Goal: Task Accomplishment & Management: Manage account settings

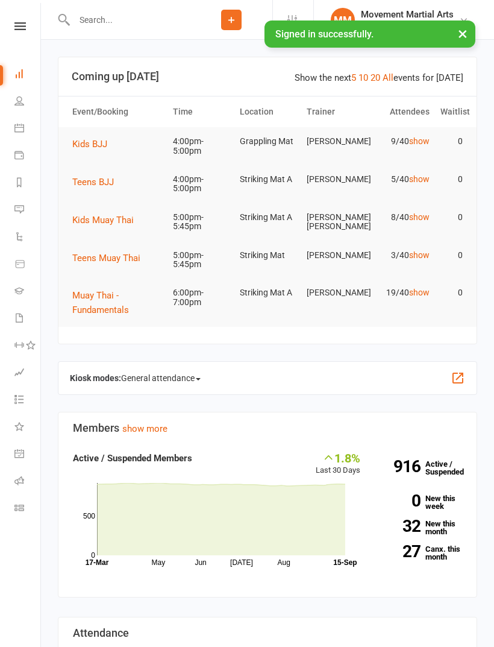
click at [108, 185] on span "Teens BJJ" at bounding box center [93, 182] width 42 height 11
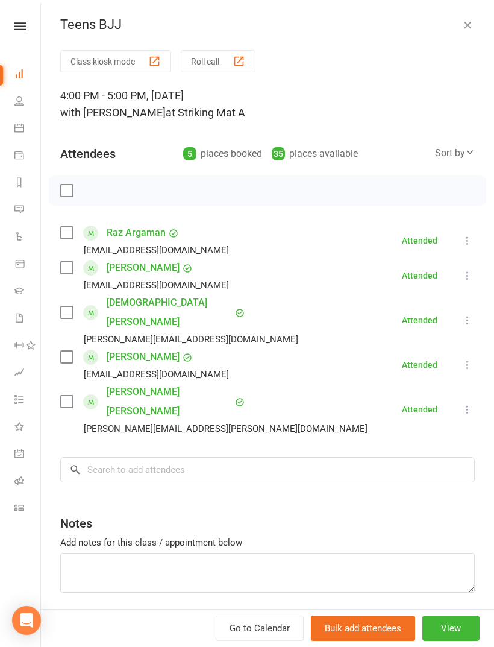
click at [463, 160] on div "Sort by" at bounding box center [455, 153] width 40 height 16
click at [404, 201] on link "First name" at bounding box center [414, 202] width 119 height 24
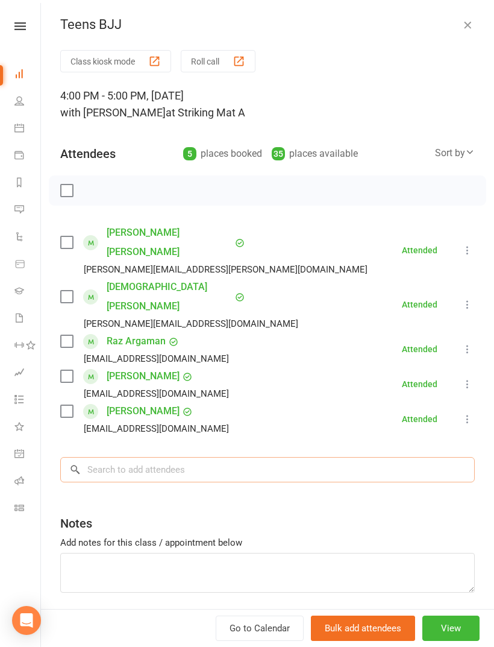
click at [257, 457] on input "search" at bounding box center [267, 469] width 415 height 25
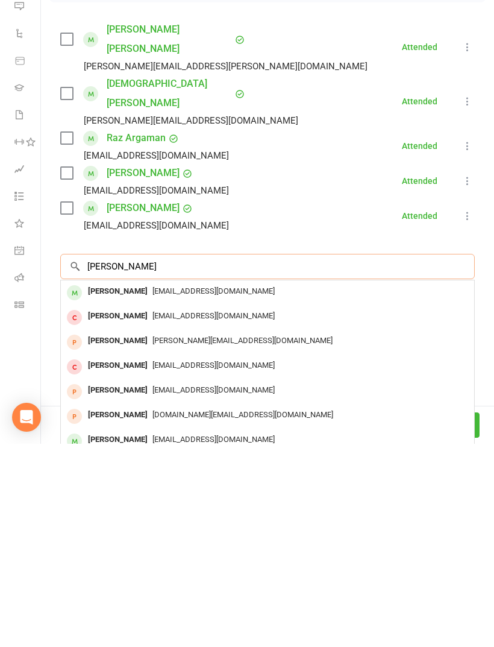
type input "[PERSON_NAME]"
click at [204, 489] on span "[EMAIL_ADDRESS][DOMAIN_NAME]" at bounding box center [213, 493] width 122 height 9
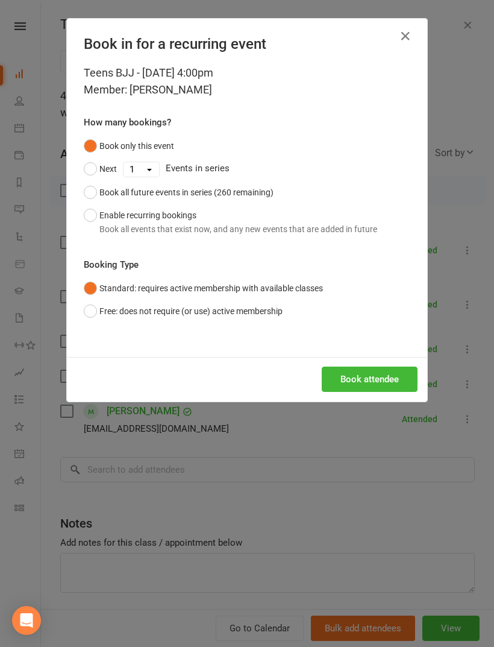
click at [384, 389] on button "Book attendee" at bounding box center [370, 378] width 96 height 25
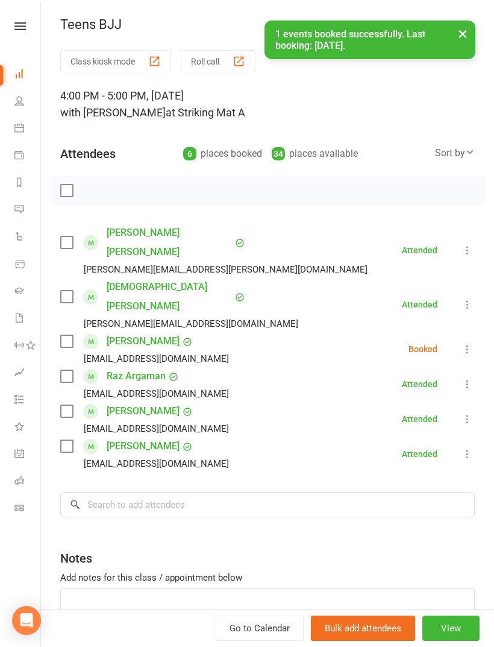
click at [69, 335] on label at bounding box center [66, 341] width 12 height 12
click at [199, 492] on input "search" at bounding box center [267, 504] width 415 height 25
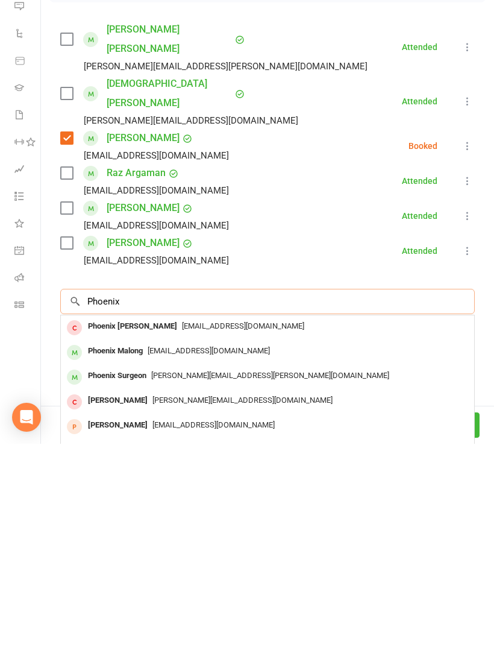
scroll to position [251, 0]
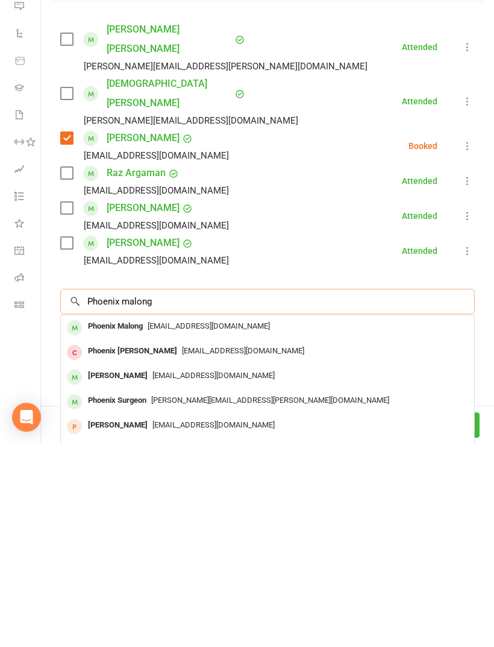
type input "Phoenix malong"
click at [233, 524] on span "[EMAIL_ADDRESS][DOMAIN_NAME]" at bounding box center [209, 528] width 122 height 9
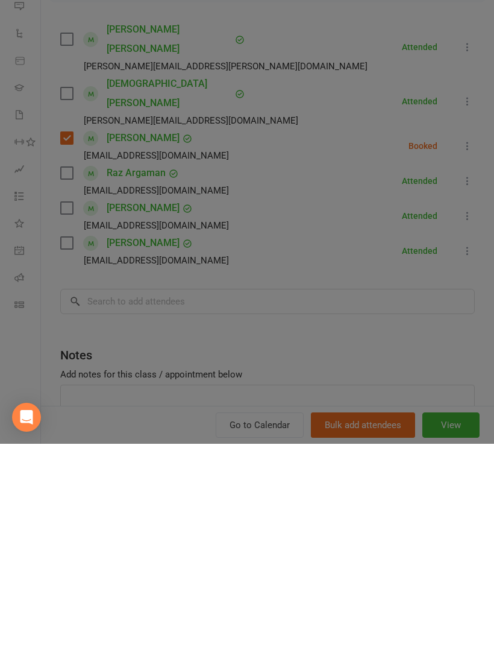
scroll to position [454, 0]
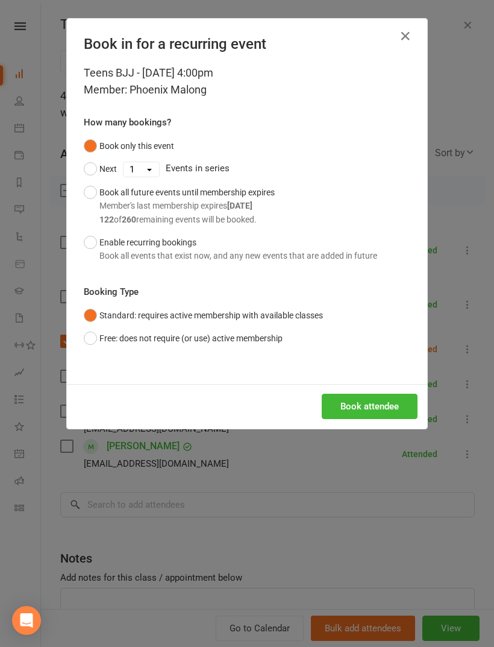
click at [366, 402] on button "Book attendee" at bounding box center [370, 405] width 96 height 25
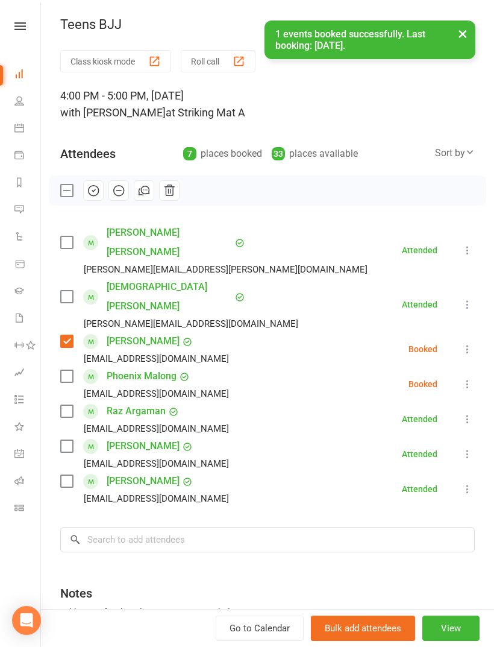
click at [63, 370] on label at bounding box center [66, 376] width 12 height 12
click at [281, 527] on input "search" at bounding box center [267, 539] width 415 height 25
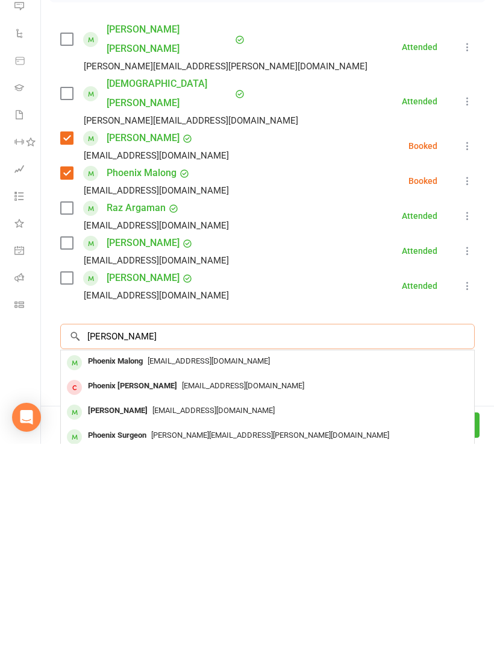
scroll to position [531, 0]
type input "[PERSON_NAME]"
click at [262, 556] on div "[EMAIL_ADDRESS][DOMAIN_NAME]" at bounding box center [268, 564] width 404 height 17
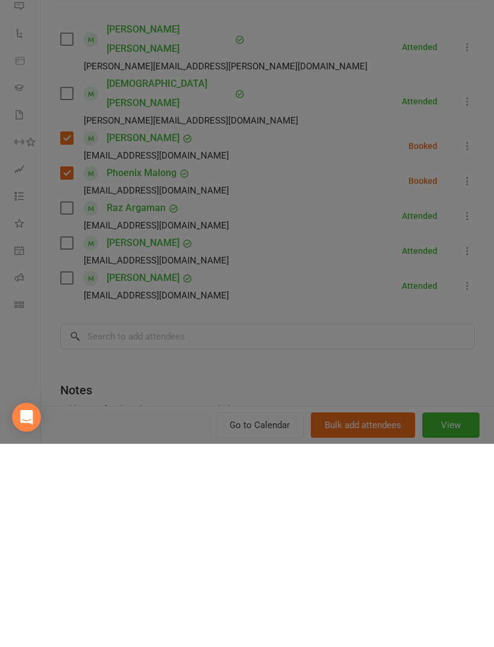
scroll to position [734, 0]
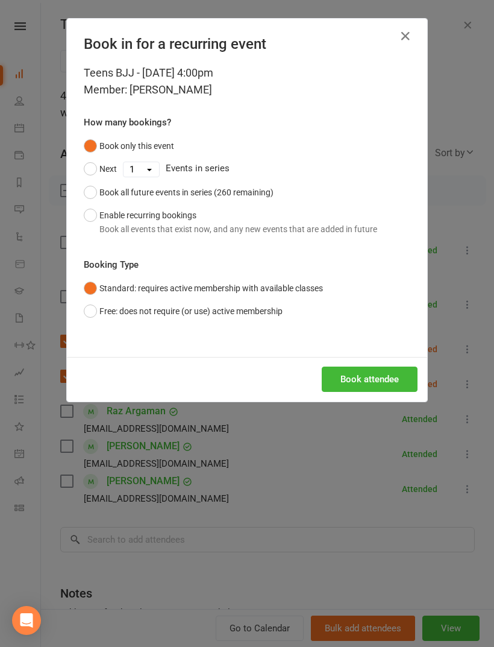
click at [365, 389] on button "Book attendee" at bounding box center [370, 378] width 96 height 25
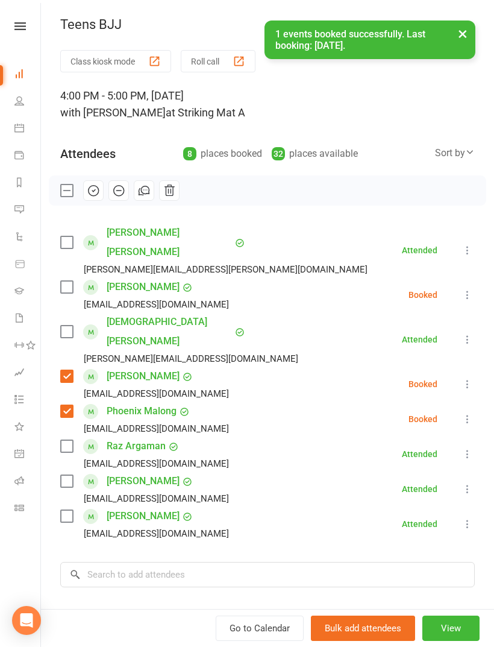
click at [64, 281] on label at bounding box center [66, 287] width 12 height 12
click at [213, 562] on input "search" at bounding box center [267, 574] width 415 height 25
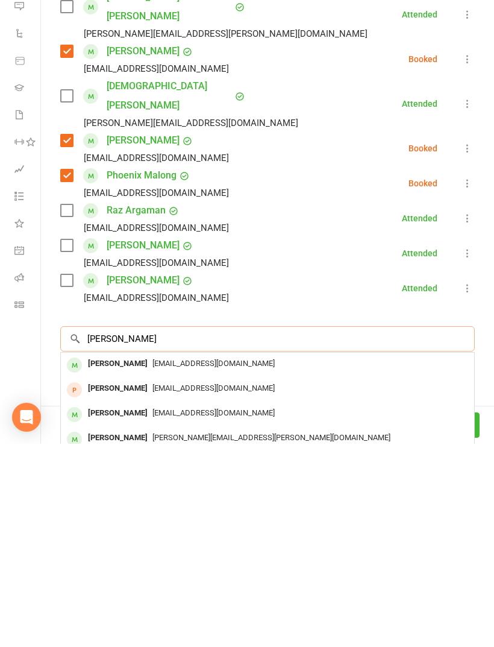
scroll to position [33, 0]
type input "[PERSON_NAME]"
click at [185, 561] on span "[EMAIL_ADDRESS][DOMAIN_NAME]" at bounding box center [213, 565] width 122 height 9
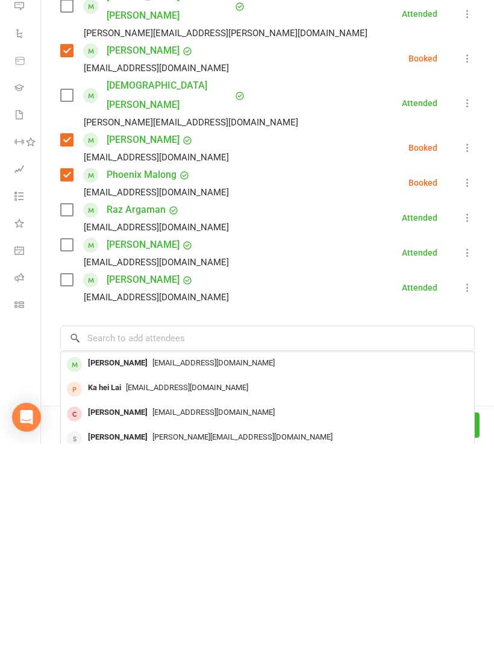
scroll to position [1049, 0]
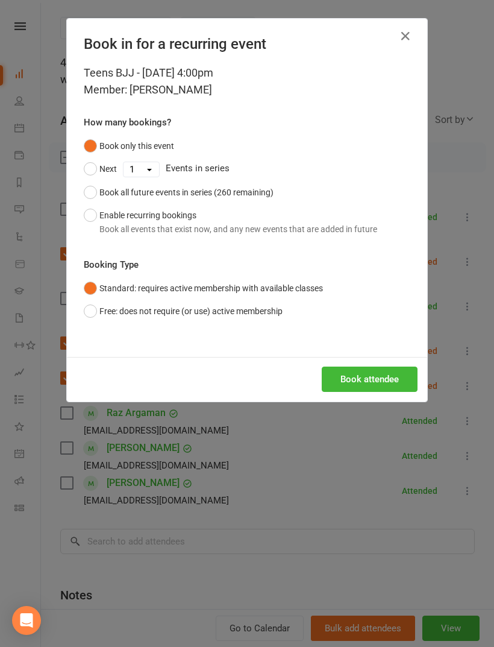
click at [378, 385] on button "Book attendee" at bounding box center [370, 378] width 96 height 25
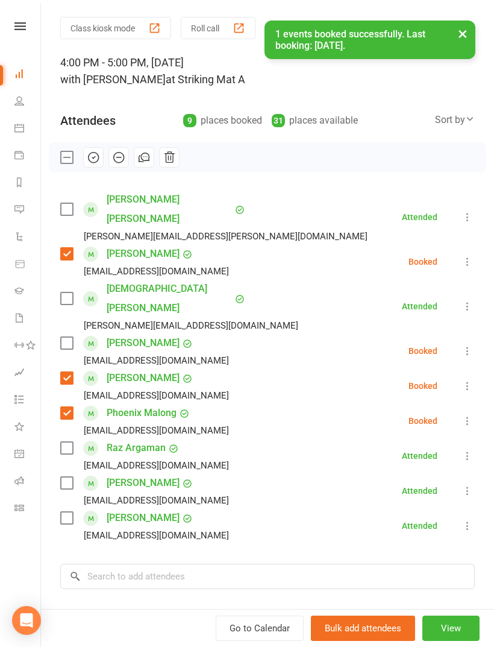
click at [71, 337] on label at bounding box center [66, 343] width 12 height 12
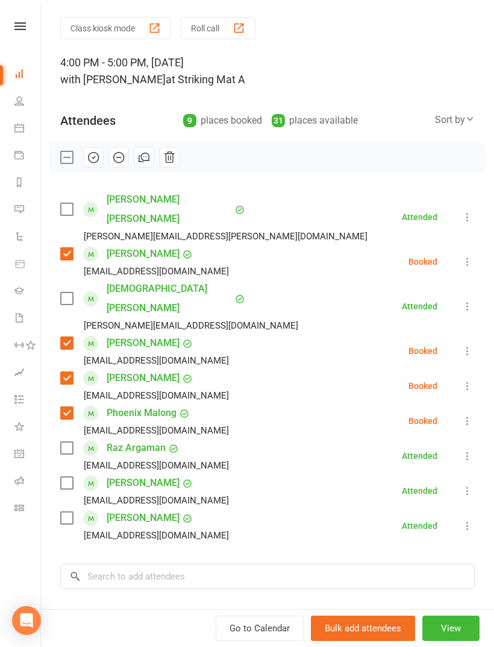
click at [62, 477] on label at bounding box center [66, 483] width 12 height 12
click at [227, 563] on input "search" at bounding box center [267, 575] width 415 height 25
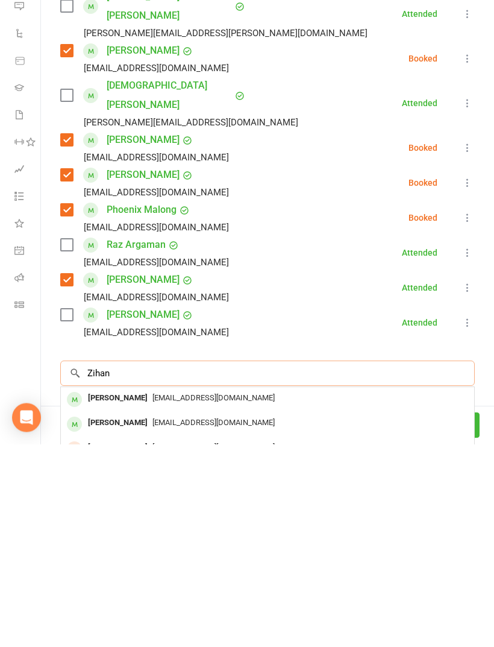
type input "Zihan"
click at [171, 596] on span "[EMAIL_ADDRESS][DOMAIN_NAME]" at bounding box center [213, 600] width 122 height 9
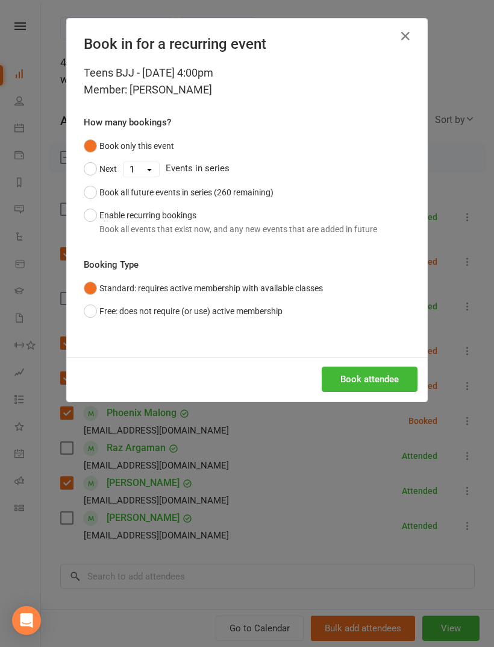
click at [392, 385] on button "Book attendee" at bounding box center [370, 378] width 96 height 25
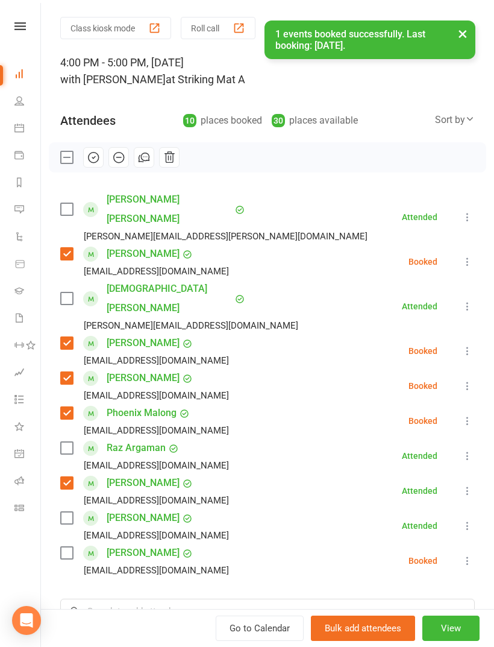
click at [68, 547] on label at bounding box center [66, 553] width 12 height 12
click at [72, 205] on label at bounding box center [66, 209] width 12 height 12
click at [158, 598] on input "search" at bounding box center [267, 610] width 415 height 25
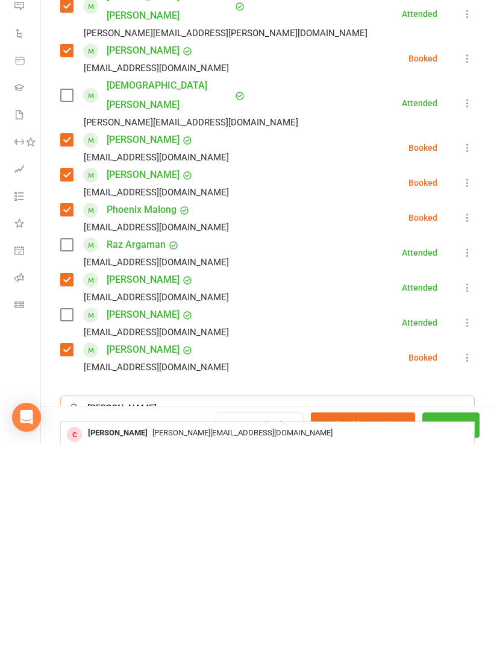
type input "[PERSON_NAME]"
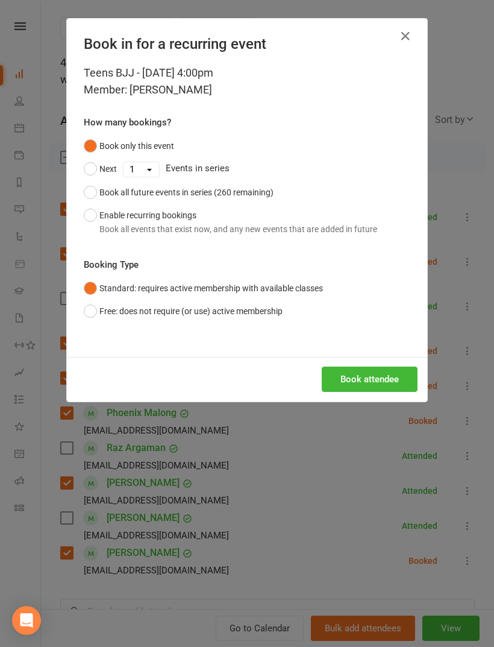
click at [390, 383] on button "Book attendee" at bounding box center [370, 378] width 96 height 25
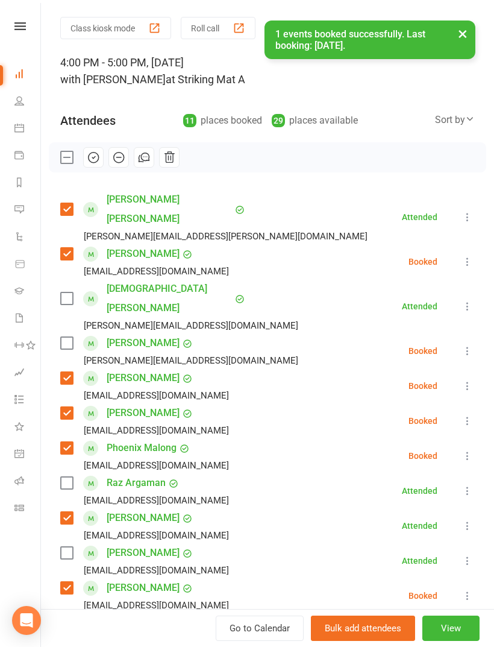
click at [60, 337] on label at bounding box center [66, 343] width 12 height 12
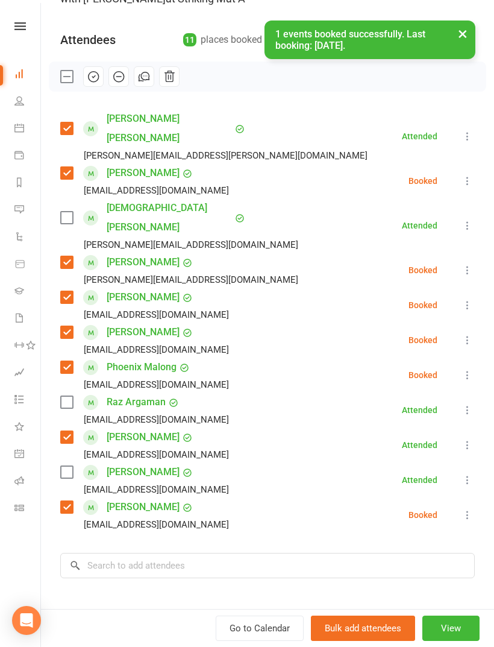
scroll to position [113, 0]
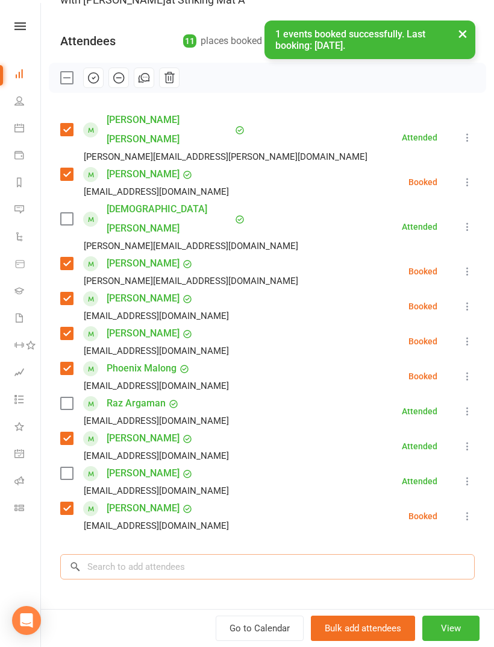
click at [180, 554] on input "search" at bounding box center [267, 566] width 415 height 25
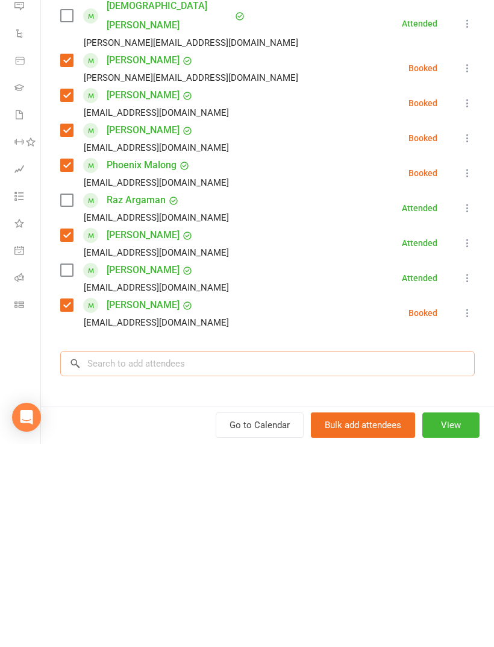
scroll to position [1274, 0]
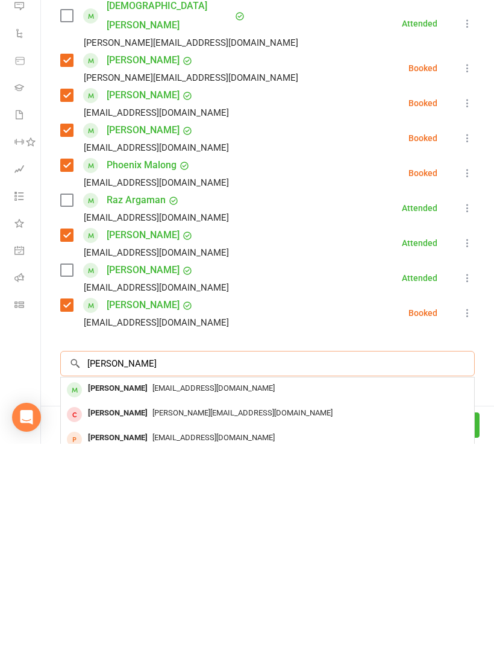
type input "[PERSON_NAME]"
click at [195, 586] on span "[EMAIL_ADDRESS][DOMAIN_NAME]" at bounding box center [213, 590] width 122 height 9
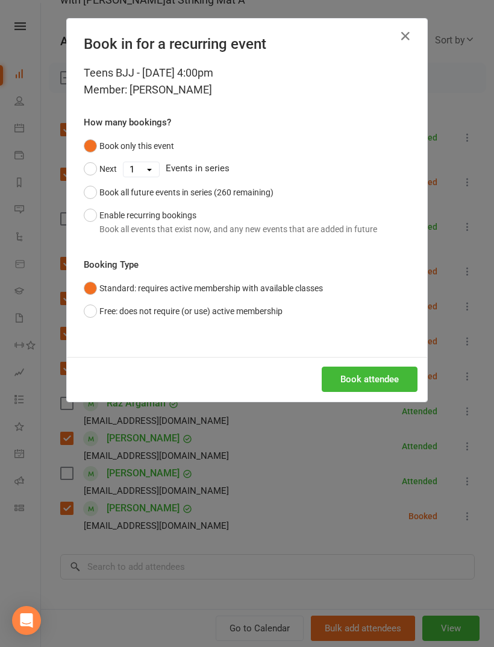
click at [368, 374] on button "Book attendee" at bounding box center [370, 378] width 96 height 25
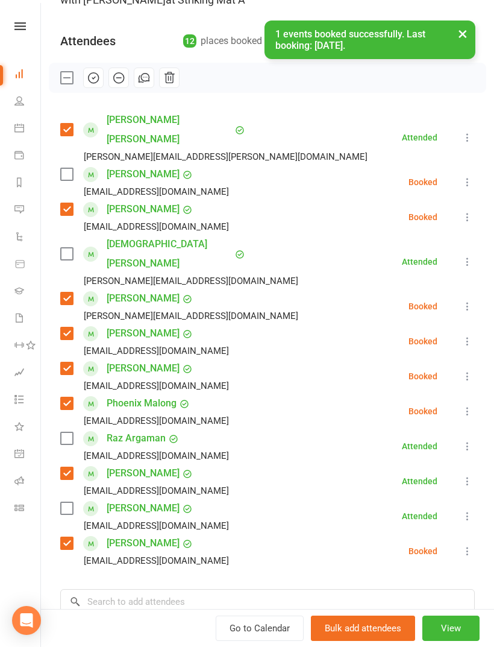
click at [67, 168] on label at bounding box center [66, 174] width 12 height 12
click at [165, 589] on input "search" at bounding box center [267, 601] width 415 height 25
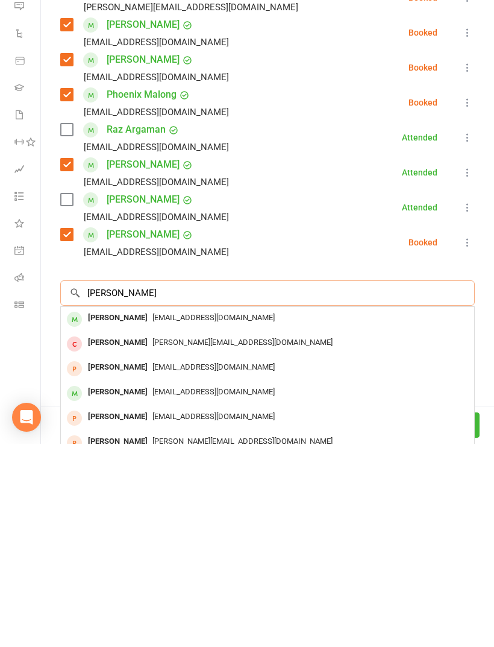
scroll to position [221, 0]
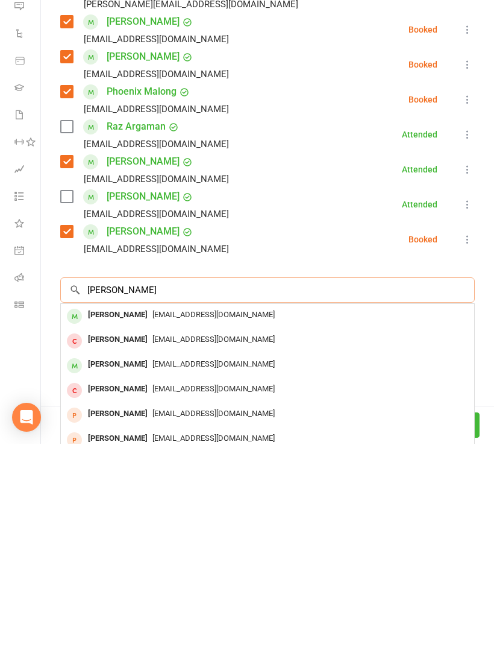
type input "[PERSON_NAME]"
click at [158, 513] on span "[EMAIL_ADDRESS][DOMAIN_NAME]" at bounding box center [213, 517] width 122 height 9
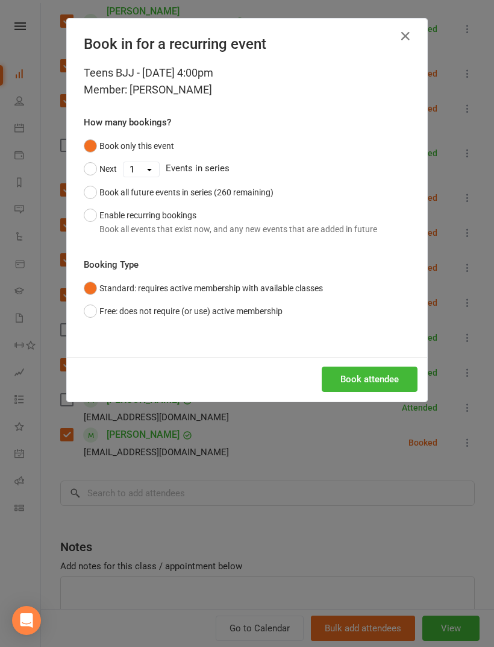
click at [378, 377] on button "Book attendee" at bounding box center [370, 378] width 96 height 25
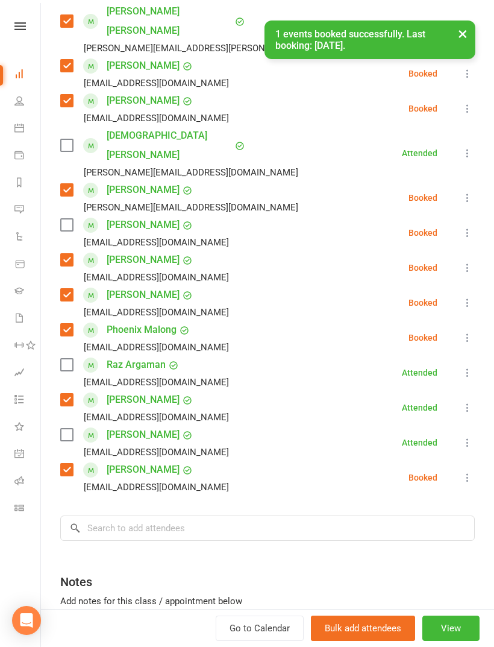
click at [61, 219] on label at bounding box center [66, 225] width 12 height 12
click at [69, 428] on label at bounding box center [66, 434] width 12 height 12
click at [61, 359] on label at bounding box center [66, 365] width 12 height 12
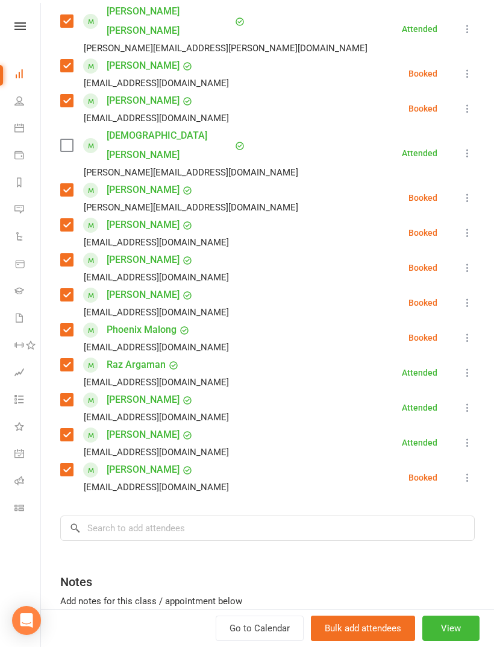
click at [61, 139] on label at bounding box center [66, 145] width 12 height 12
click at [212, 515] on input "search" at bounding box center [267, 527] width 415 height 25
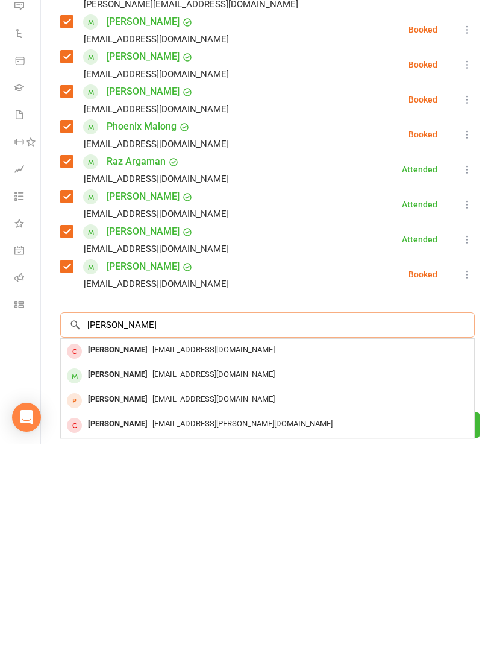
type input "[PERSON_NAME]"
click at [152, 548] on span "[EMAIL_ADDRESS][DOMAIN_NAME]" at bounding box center [213, 552] width 122 height 9
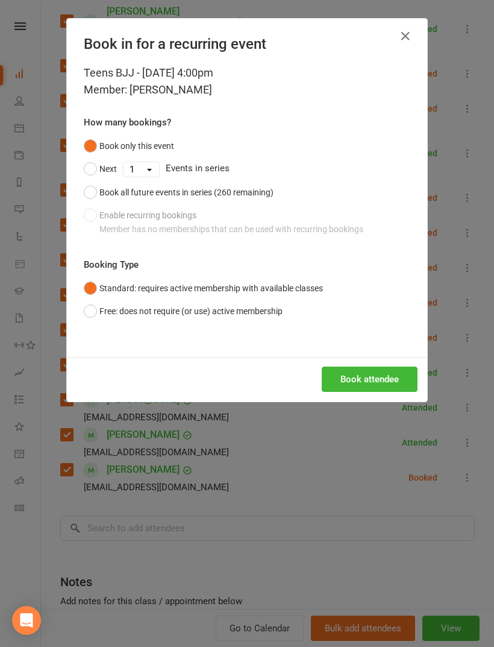
click at [405, 40] on icon "button" at bounding box center [405, 36] width 14 height 14
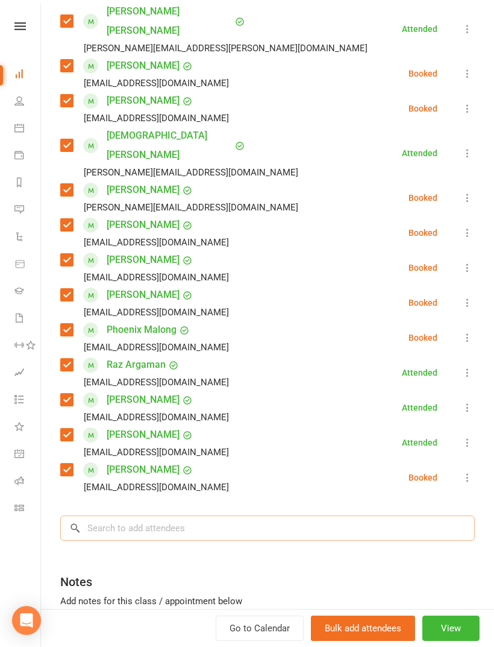
click at [205, 515] on input "search" at bounding box center [267, 527] width 415 height 25
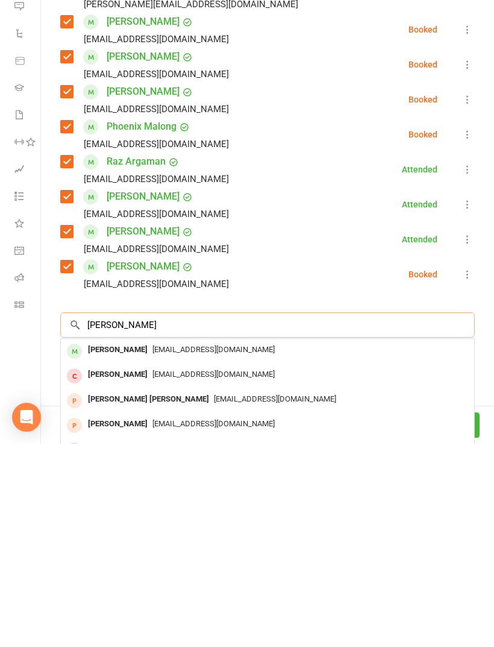
type input "[PERSON_NAME]"
click at [187, 548] on span "[EMAIL_ADDRESS][DOMAIN_NAME]" at bounding box center [213, 552] width 122 height 9
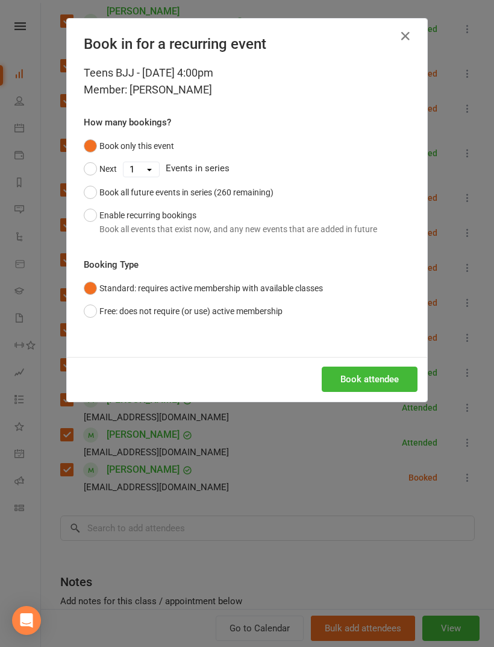
click at [362, 381] on button "Book attendee" at bounding box center [370, 378] width 96 height 25
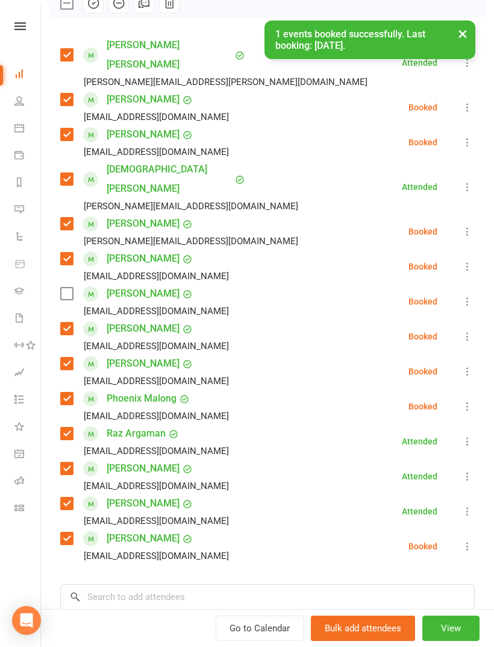
click at [72, 287] on label at bounding box center [66, 293] width 12 height 12
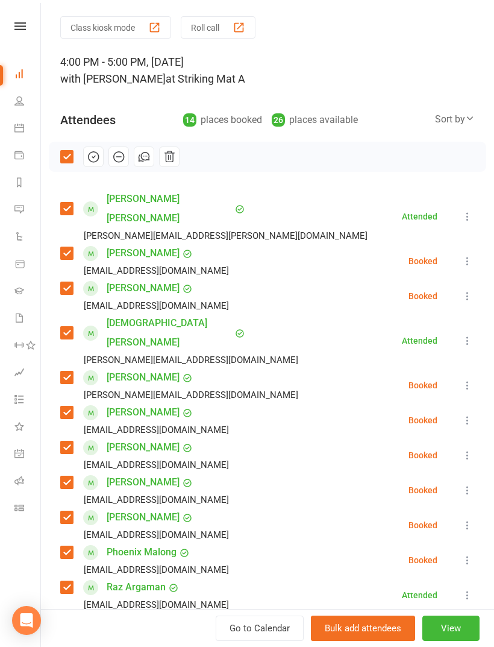
scroll to position [35, 0]
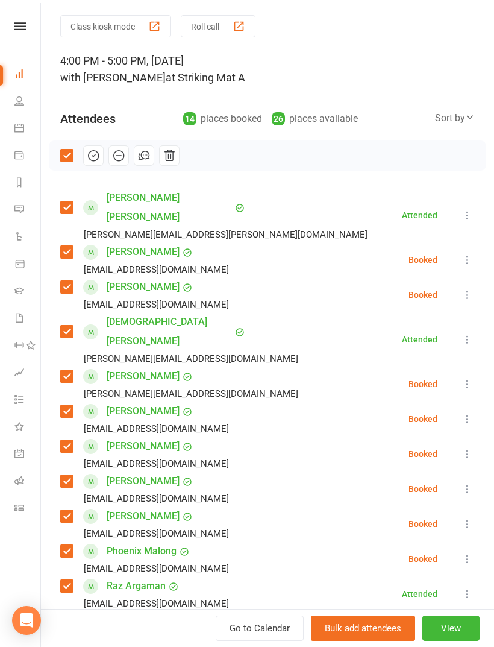
click at [90, 147] on button "button" at bounding box center [93, 155] width 20 height 20
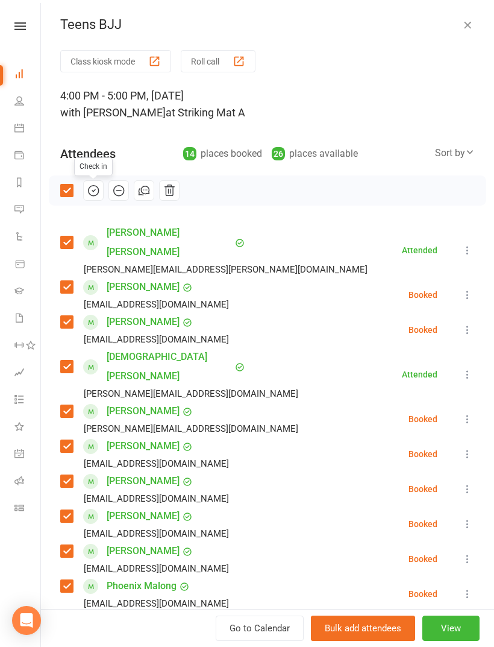
scroll to position [0, 0]
click at [462, 31] on button "button" at bounding box center [467, 24] width 14 height 14
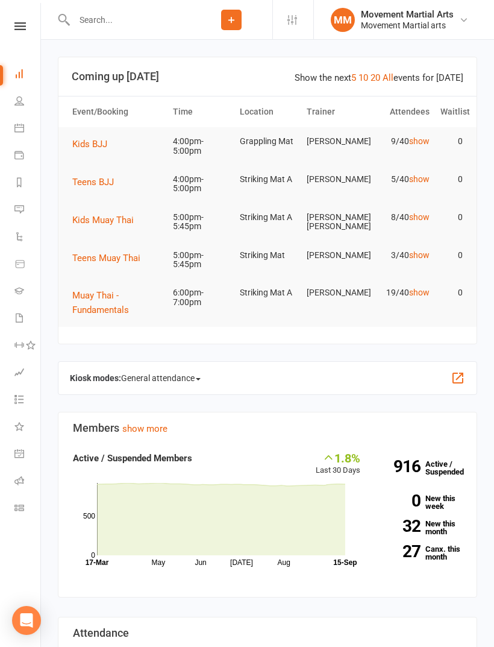
click at [93, 148] on span "Kids BJJ" at bounding box center [89, 144] width 35 height 11
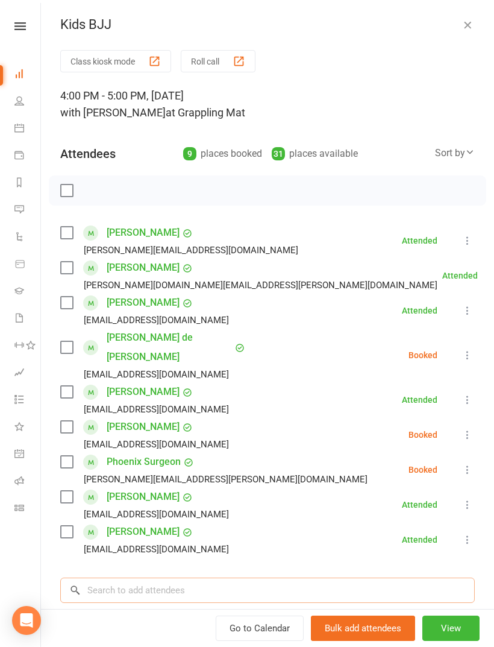
click at [226, 582] on input "search" at bounding box center [267, 589] width 415 height 25
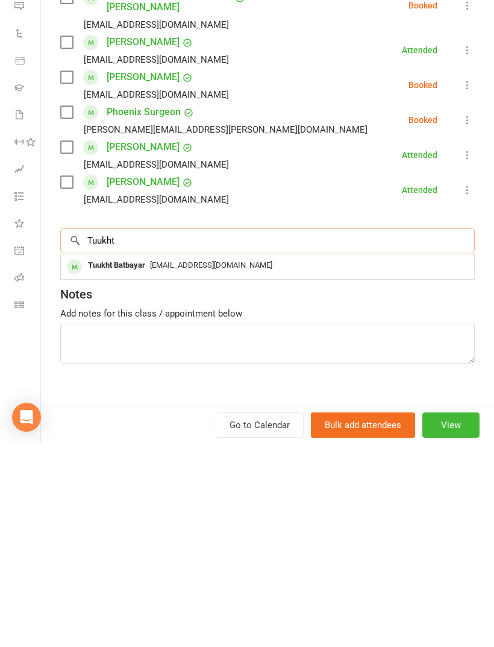
scroll to position [145, 0]
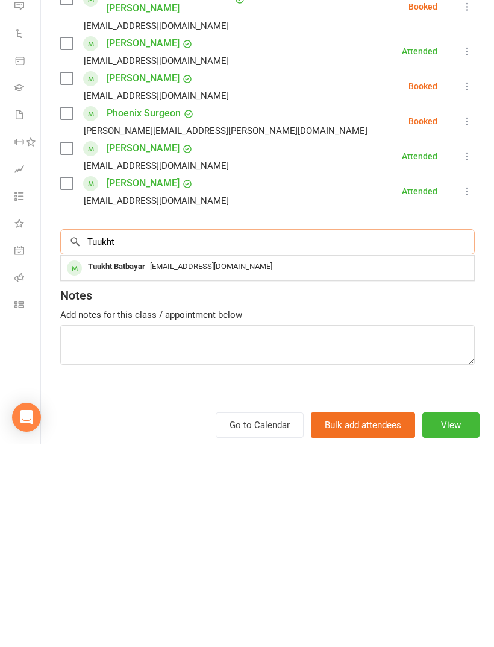
type input "Tuukht"
click at [187, 465] on span "[EMAIL_ADDRESS][DOMAIN_NAME]" at bounding box center [211, 469] width 122 height 9
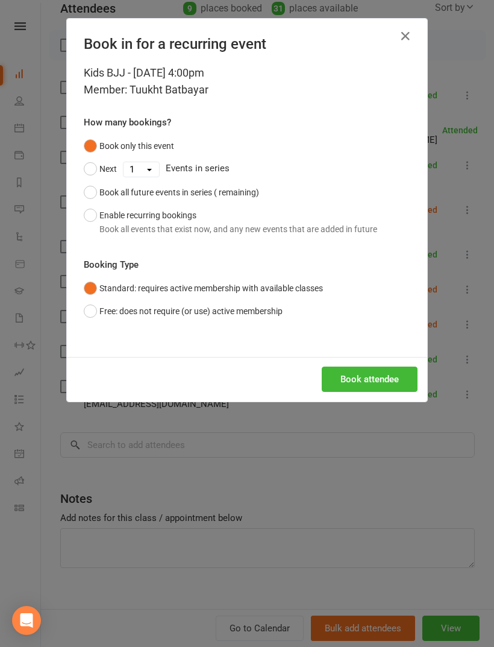
click at [363, 387] on button "Book attendee" at bounding box center [370, 378] width 96 height 25
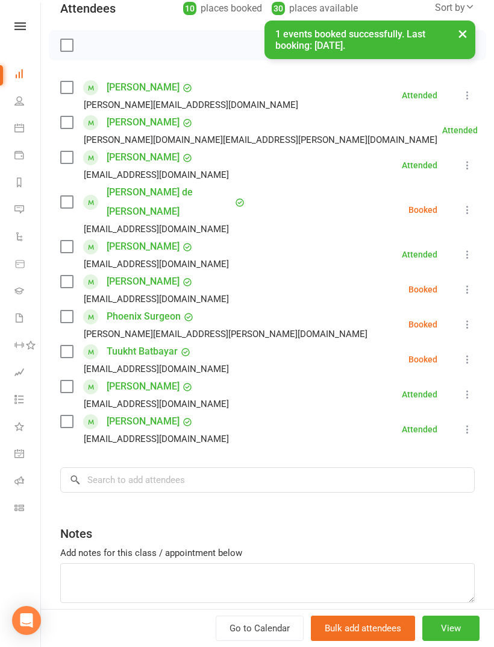
click at [62, 361] on div "[EMAIL_ADDRESS][DOMAIN_NAME]" at bounding box center [147, 369] width 174 height 16
click at [80, 342] on div "Tuukht Batbayar [EMAIL_ADDRESS][DOMAIN_NAME]" at bounding box center [147, 359] width 174 height 35
click at [72, 345] on label at bounding box center [66, 351] width 12 height 12
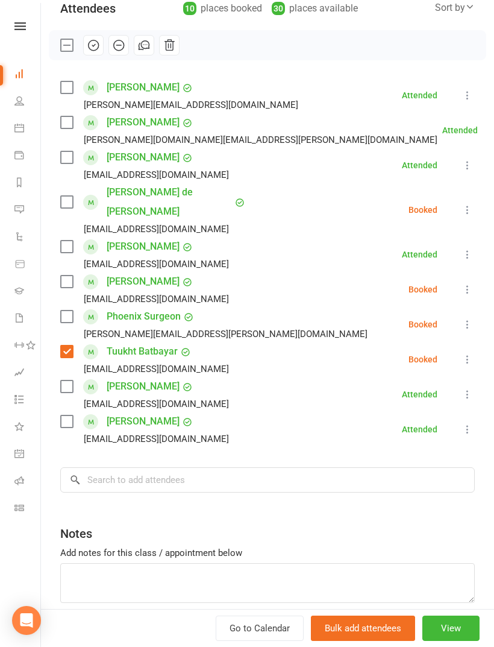
click at [60, 130] on div "[PERSON_NAME] [PERSON_NAME][DOMAIN_NAME][EMAIL_ADDRESS][PERSON_NAME][DOMAIN_NAM…" at bounding box center [251, 130] width 382 height 35
click at [72, 124] on label at bounding box center [66, 122] width 12 height 12
click at [236, 473] on input "search" at bounding box center [267, 479] width 415 height 25
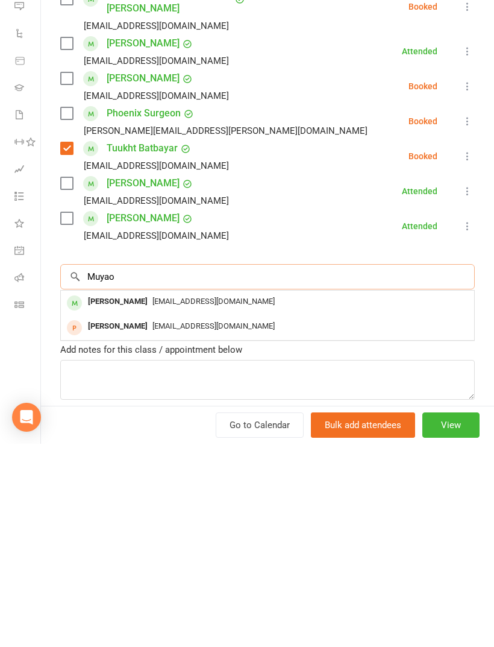
type input "Muyao"
click at [144, 494] on div "[PERSON_NAME] [EMAIL_ADDRESS][DOMAIN_NAME]" at bounding box center [267, 506] width 413 height 25
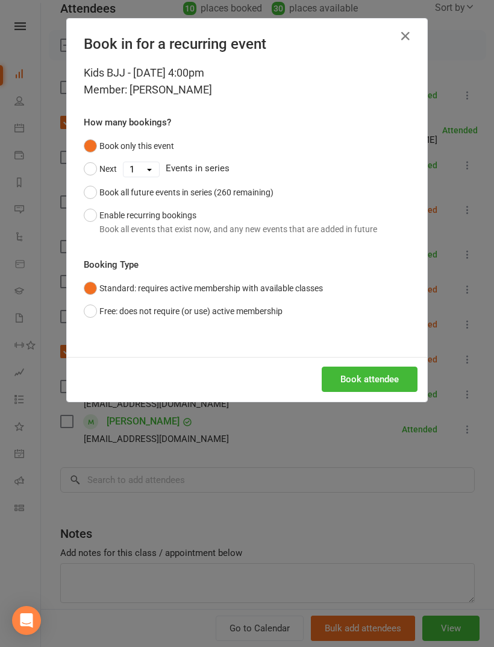
click at [380, 368] on button "Book attendee" at bounding box center [370, 378] width 96 height 25
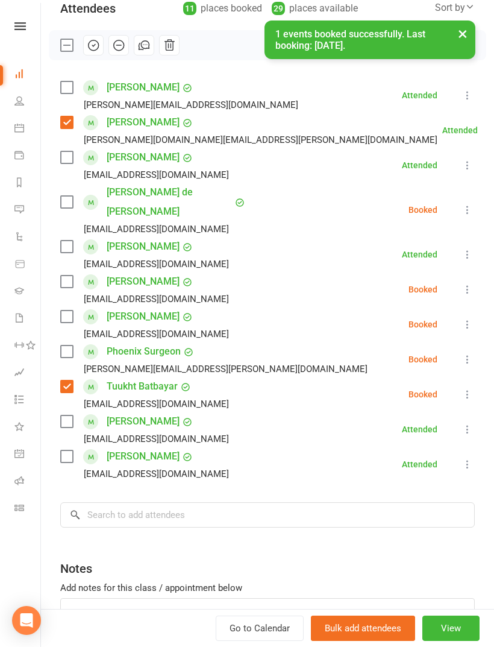
click at [61, 275] on label at bounding box center [66, 281] width 12 height 12
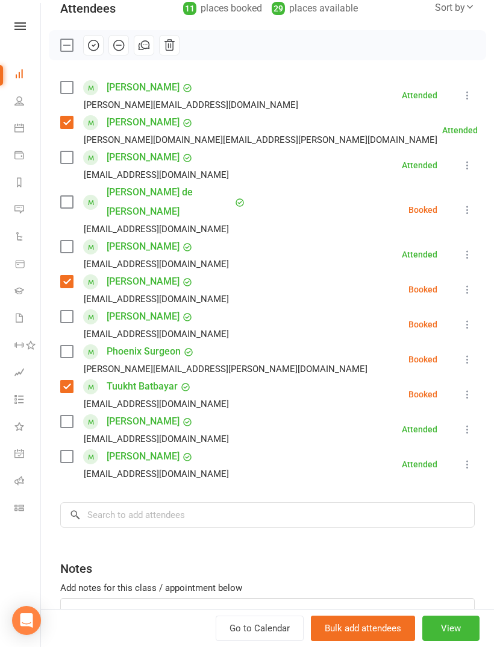
click at [72, 450] on label at bounding box center [66, 456] width 12 height 12
click at [57, 84] on div "Class kiosk mode Roll call 4:00 PM - 5:00 PM, [DATE] with [PERSON_NAME] at Grap…" at bounding box center [267, 301] width 453 height 793
click at [67, 92] on label at bounding box center [66, 87] width 12 height 12
click at [66, 310] on label at bounding box center [66, 316] width 12 height 12
click at [66, 160] on label at bounding box center [66, 157] width 12 height 12
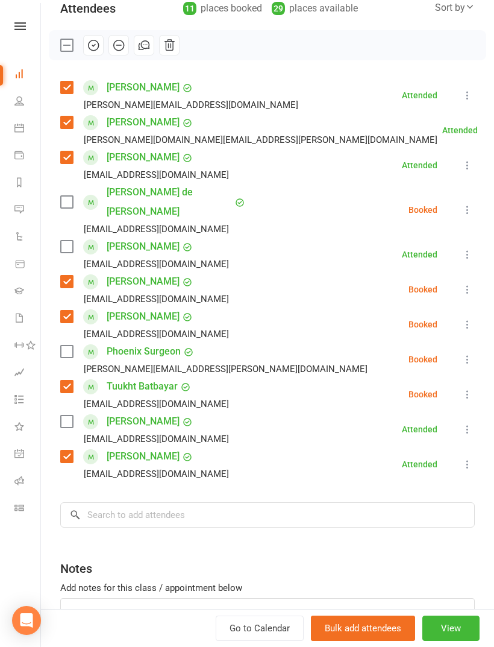
click at [61, 240] on label at bounding box center [66, 246] width 12 height 12
click at [63, 345] on label at bounding box center [66, 351] width 12 height 12
click at [180, 507] on input "search" at bounding box center [267, 514] width 415 height 25
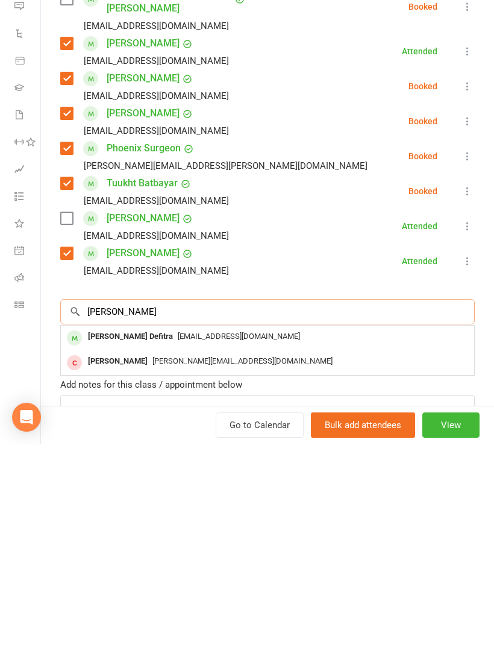
type input "[PERSON_NAME]"
click at [174, 531] on div "[EMAIL_ADDRESS][DOMAIN_NAME]" at bounding box center [268, 539] width 404 height 17
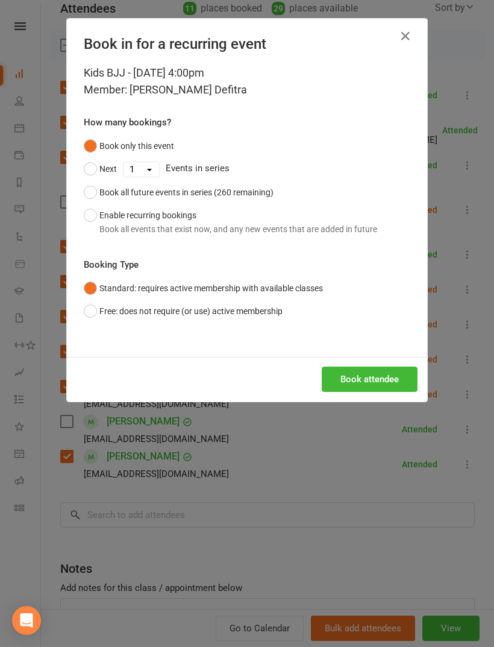
click at [380, 384] on button "Book attendee" at bounding box center [370, 378] width 96 height 25
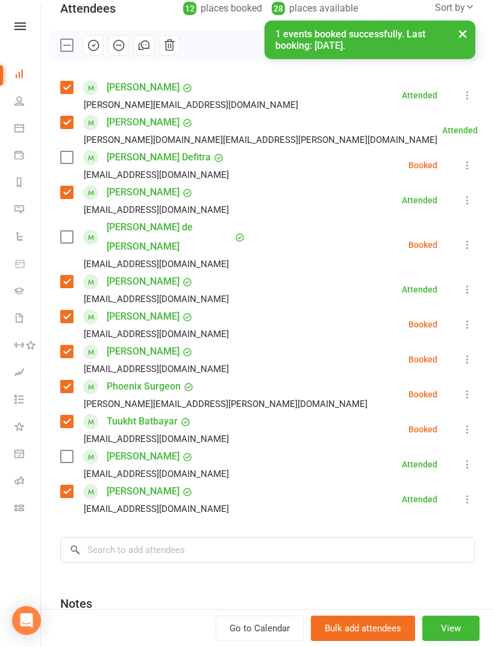
click at [64, 163] on label at bounding box center [66, 157] width 12 height 12
click at [72, 450] on label at bounding box center [66, 456] width 12 height 12
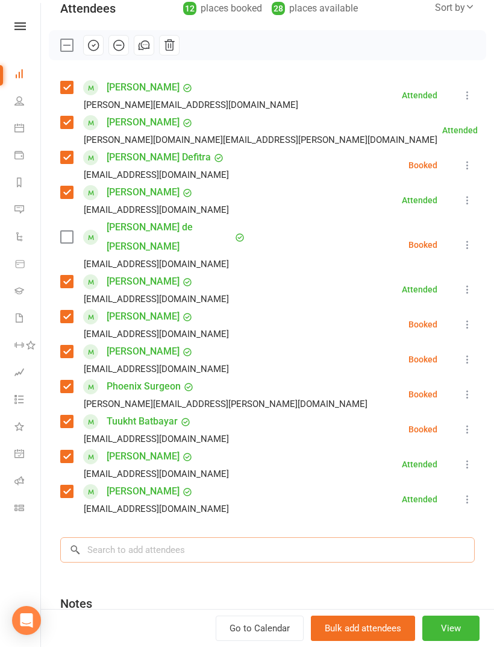
click at [212, 537] on input "search" at bounding box center [267, 549] width 415 height 25
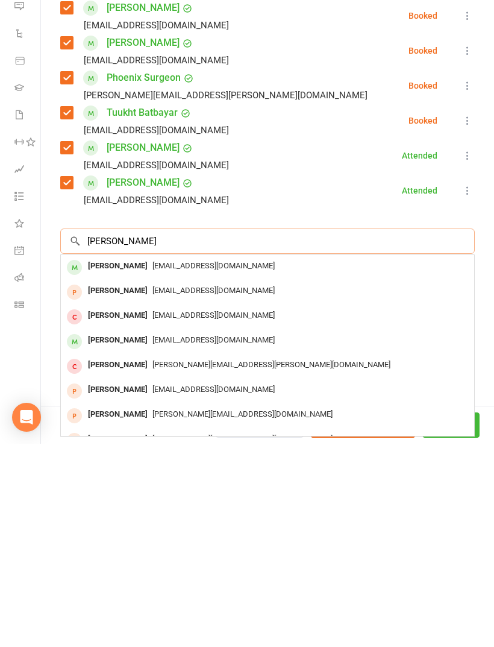
scroll to position [250, 0]
type input "[PERSON_NAME]"
click at [118, 461] on div "[PERSON_NAME]" at bounding box center [117, 469] width 69 height 17
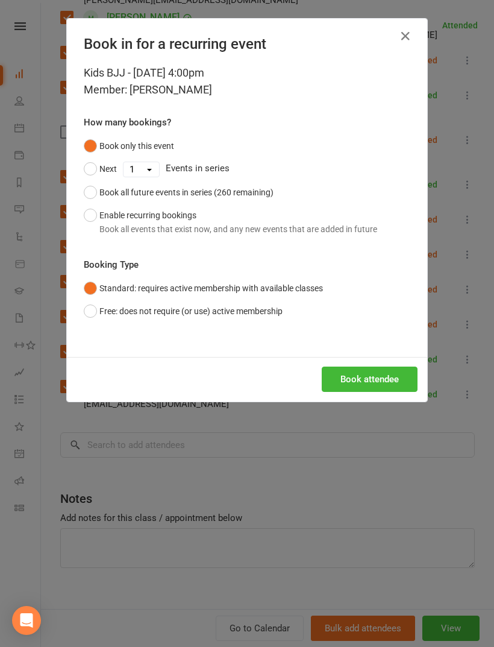
click at [380, 385] on button "Book attendee" at bounding box center [370, 378] width 96 height 25
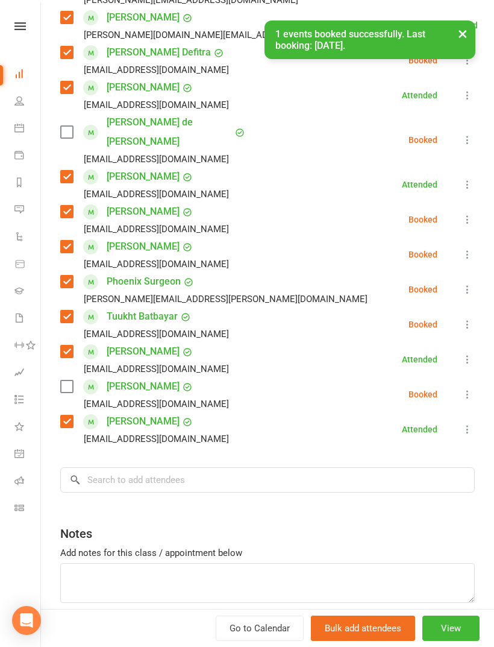
click at [62, 380] on label at bounding box center [66, 386] width 12 height 12
click at [237, 468] on input "search" at bounding box center [267, 479] width 415 height 25
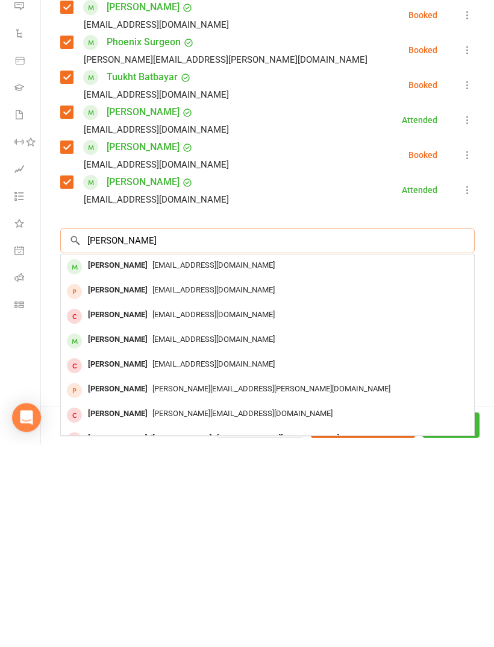
scroll to position [285, 0]
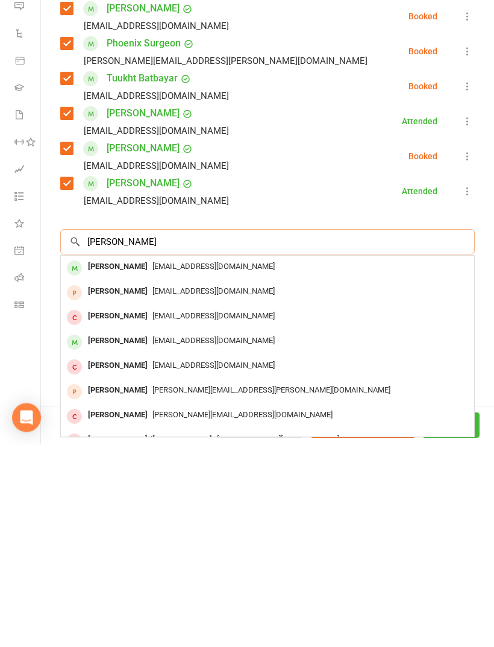
type input "[PERSON_NAME]"
click at [103, 461] on div "[PERSON_NAME]" at bounding box center [117, 469] width 69 height 17
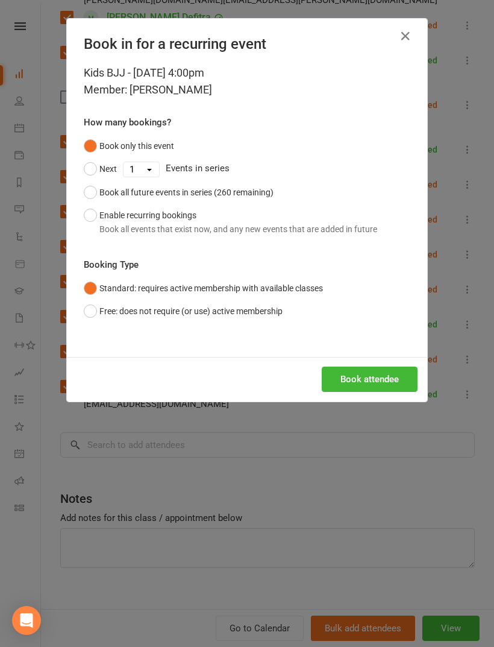
click at [386, 384] on button "Book attendee" at bounding box center [370, 378] width 96 height 25
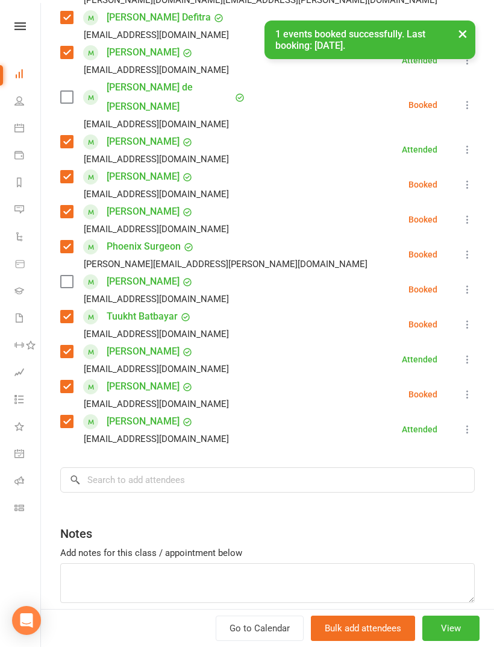
click at [64, 275] on label at bounding box center [66, 281] width 12 height 12
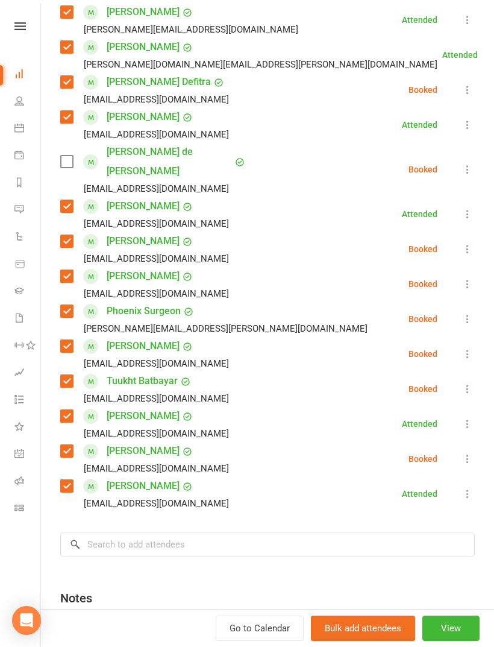
scroll to position [312, 0]
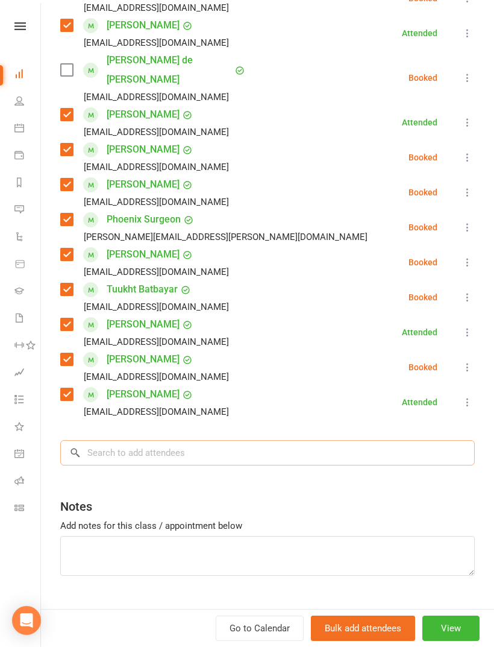
click at [227, 440] on input "search" at bounding box center [267, 452] width 415 height 25
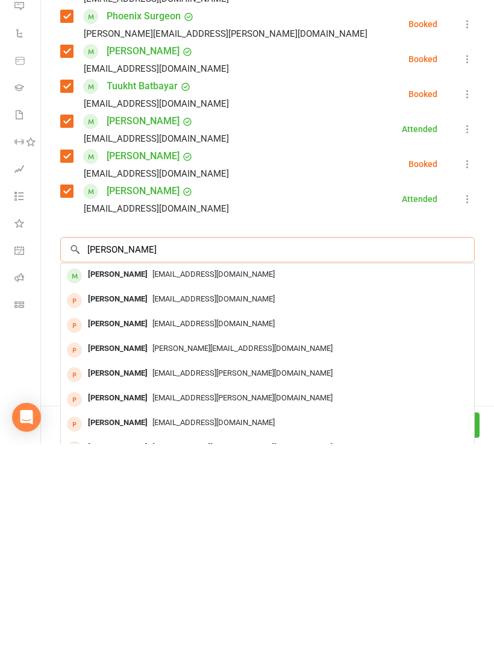
type input "[PERSON_NAME]"
click at [165, 472] on span "[EMAIL_ADDRESS][DOMAIN_NAME]" at bounding box center [213, 476] width 122 height 9
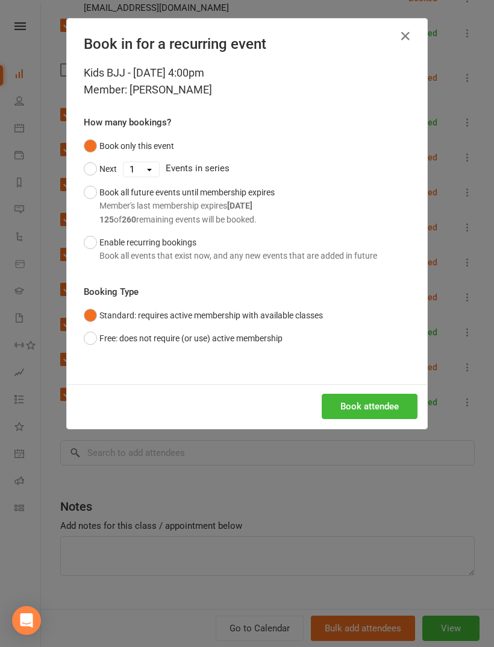
click at [365, 411] on button "Book attendee" at bounding box center [370, 405] width 96 height 25
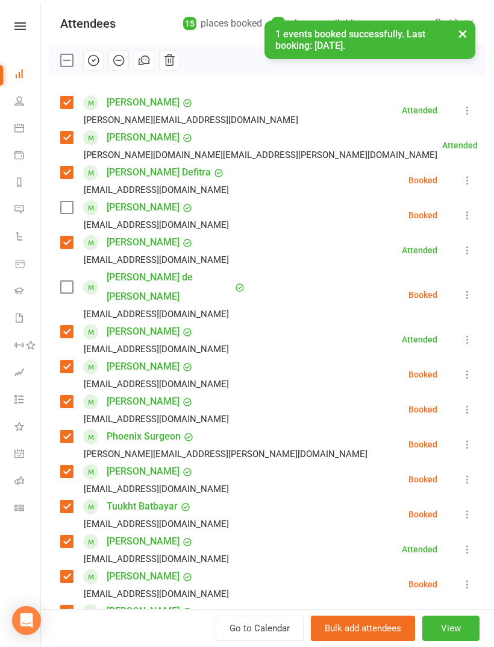
click at [72, 204] on label at bounding box center [66, 207] width 12 height 12
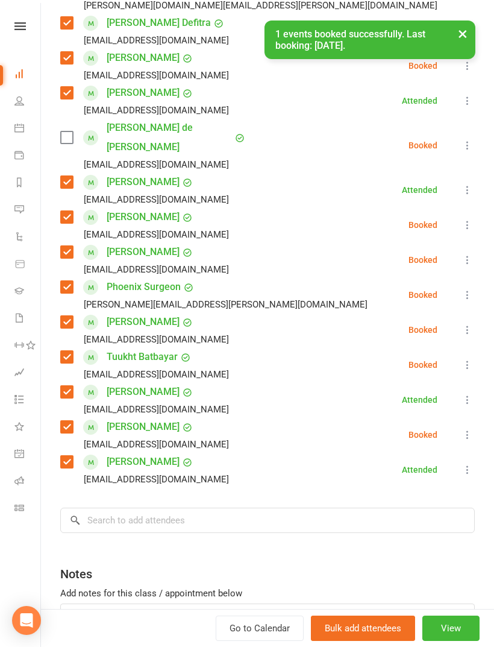
scroll to position [340, 0]
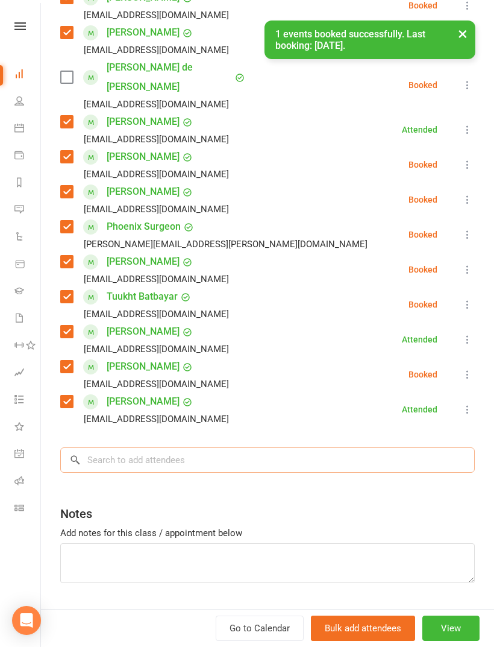
click at [193, 451] on input "search" at bounding box center [267, 459] width 415 height 25
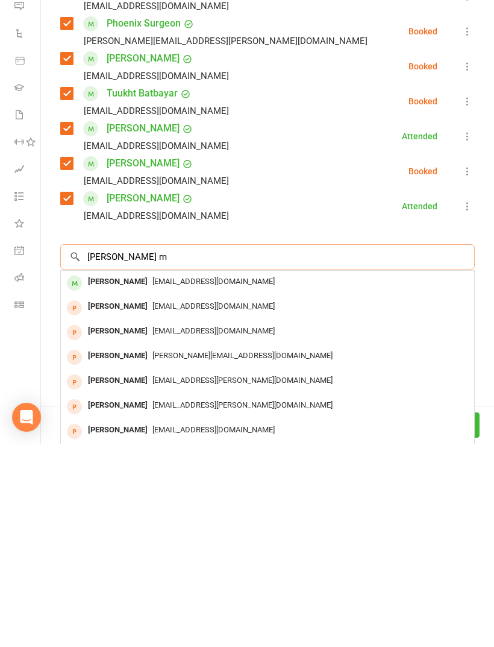
scroll to position [1274, 0]
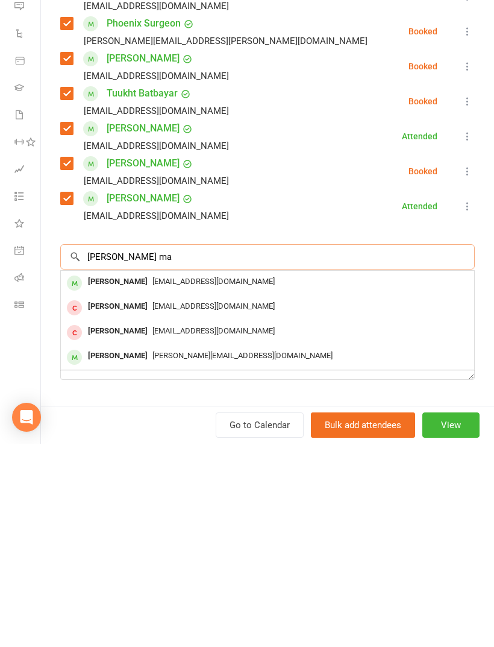
type input "[PERSON_NAME] ma"
click at [177, 480] on span "[EMAIL_ADDRESS][DOMAIN_NAME]" at bounding box center [213, 484] width 122 height 9
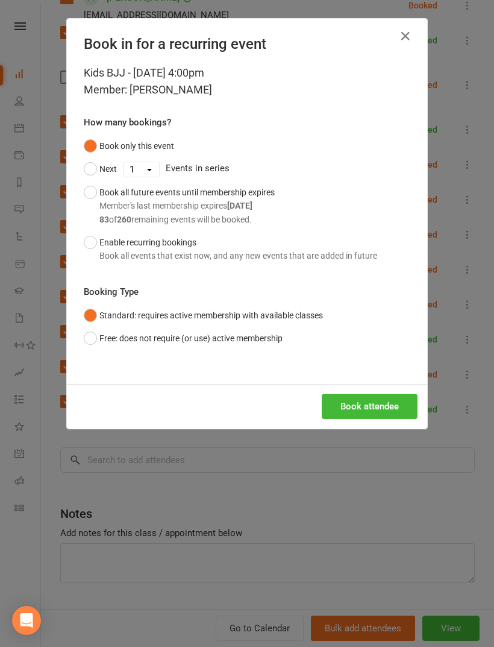
click at [356, 403] on button "Book attendee" at bounding box center [370, 405] width 96 height 25
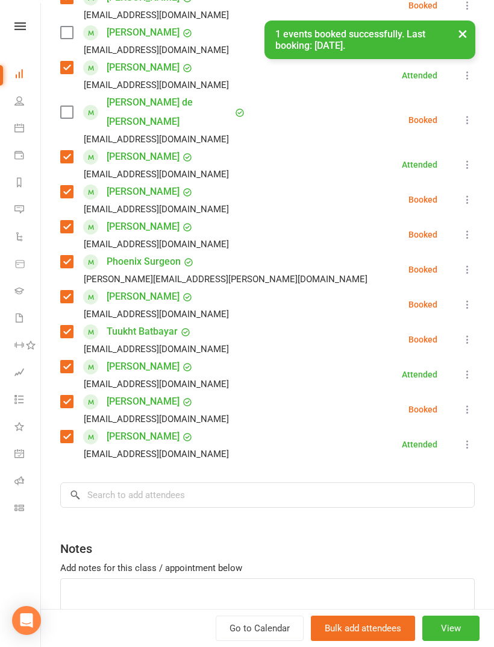
click at [72, 20] on div "× 1 events booked successfully. Last booking: [DATE]." at bounding box center [239, 20] width 478 height 0
click at [74, 20] on div "× 1 events booked successfully. Last booking: [DATE]." at bounding box center [239, 20] width 478 height 0
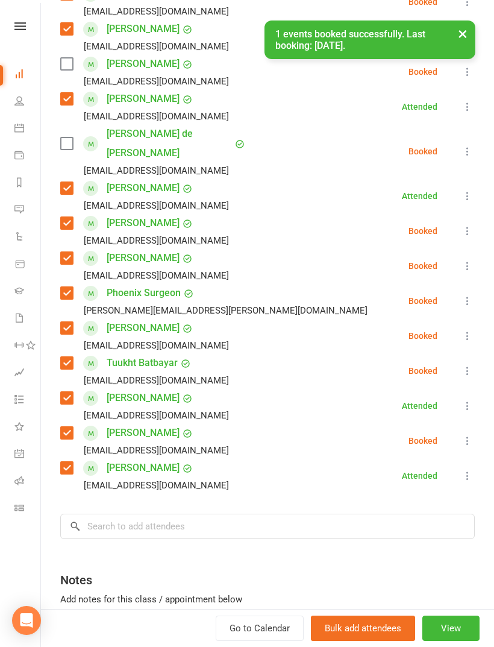
click at [67, 65] on label at bounding box center [66, 64] width 12 height 12
click at [64, 138] on label at bounding box center [66, 143] width 12 height 12
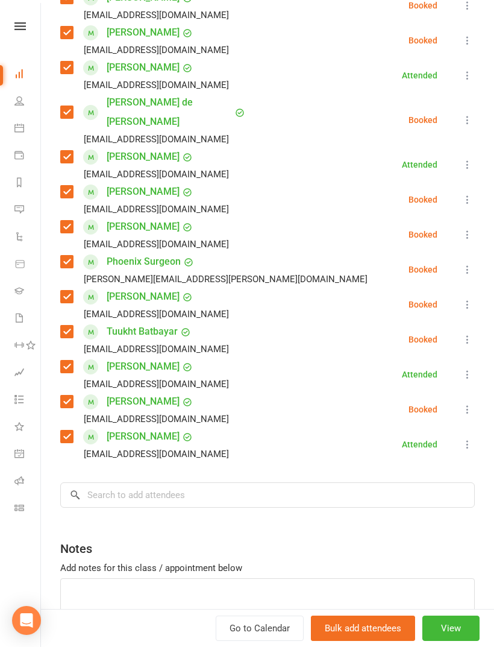
scroll to position [340, 0]
click at [263, 481] on input "search" at bounding box center [267, 493] width 415 height 25
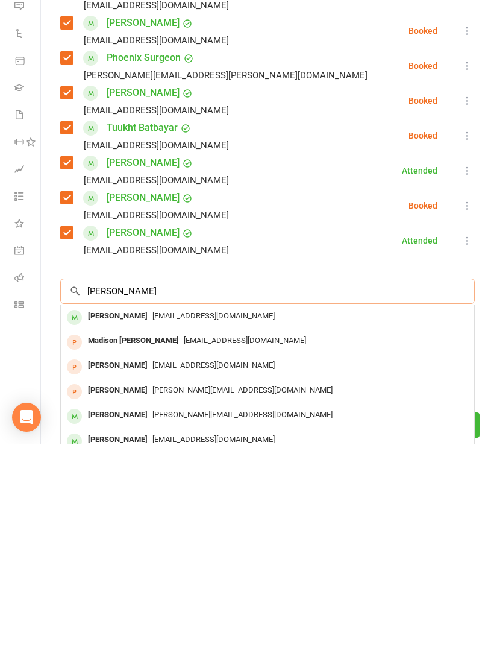
type input "[PERSON_NAME]"
click at [210, 514] on span "[EMAIL_ADDRESS][DOMAIN_NAME]" at bounding box center [213, 518] width 122 height 9
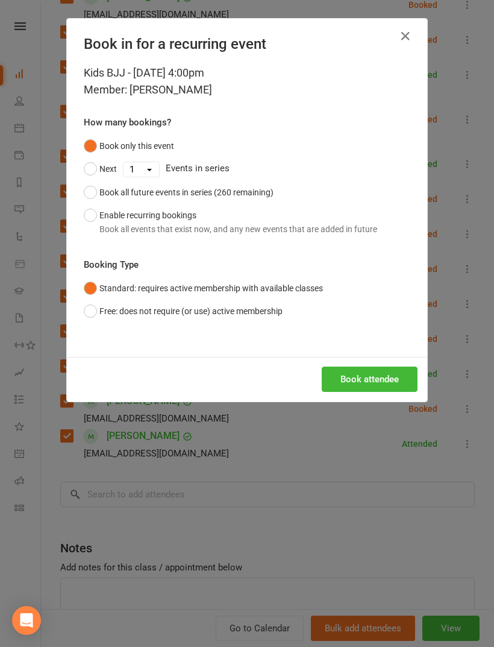
click at [360, 383] on button "Book attendee" at bounding box center [370, 378] width 96 height 25
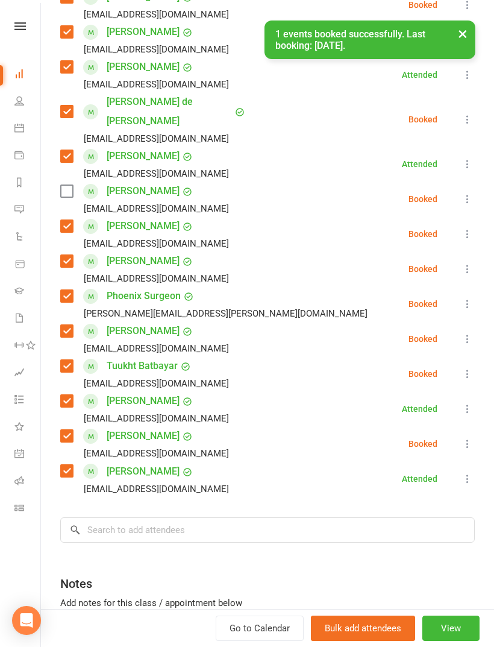
click at [58, 166] on div "Class kiosk mode Roll call 4:00 PM - 5:00 PM, [DATE] with [PERSON_NAME] at Grap…" at bounding box center [267, 211] width 453 height 1003
click at [69, 185] on label at bounding box center [66, 191] width 12 height 12
click at [233, 517] on input "search" at bounding box center [267, 529] width 415 height 25
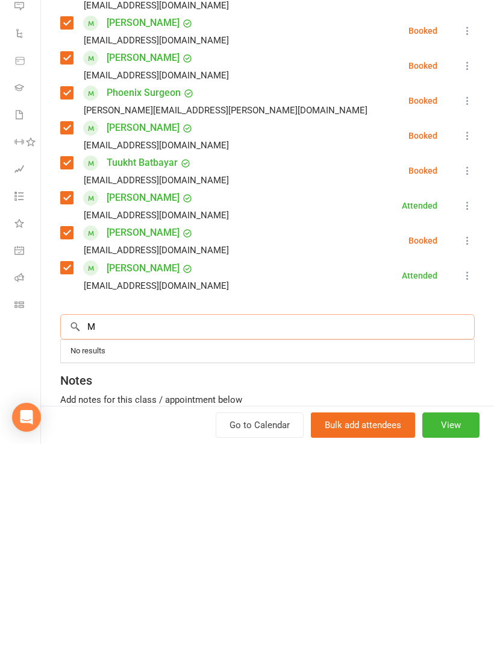
scroll to position [1274, 0]
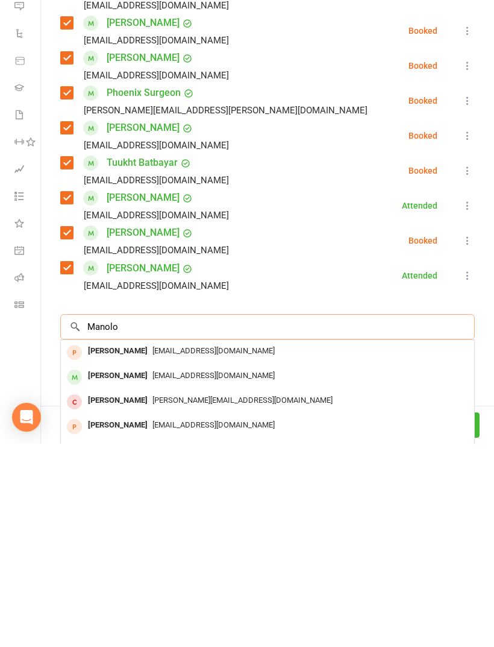
type input "Manolo"
click at [153, 574] on span "[EMAIL_ADDRESS][DOMAIN_NAME]" at bounding box center [213, 578] width 122 height 9
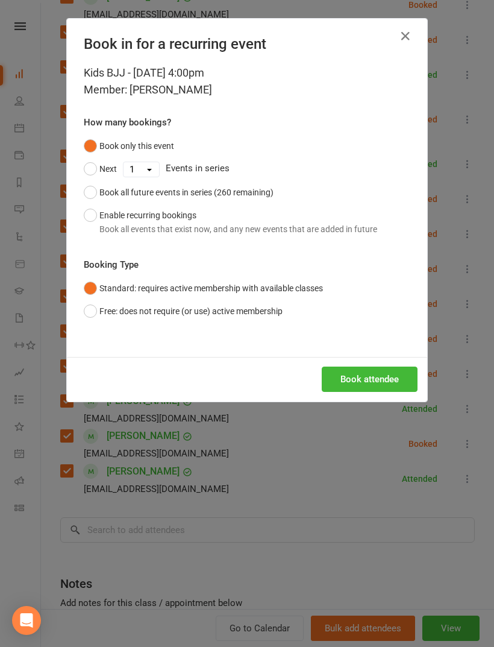
click at [377, 375] on button "Book attendee" at bounding box center [370, 378] width 96 height 25
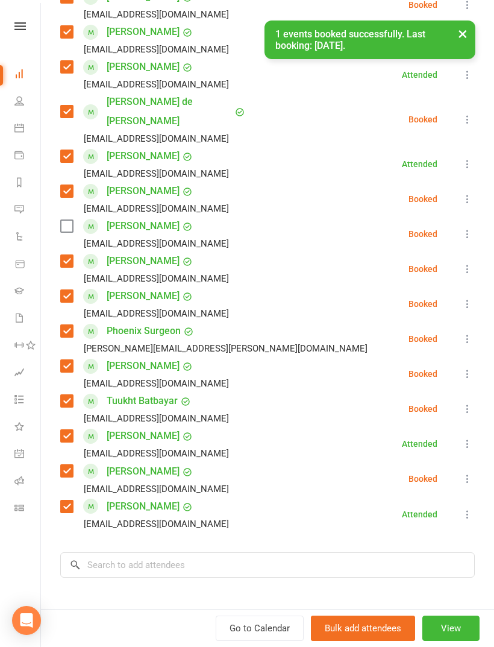
click at [57, 208] on div "Class kiosk mode Roll call 4:00 PM - 5:00 PM, [DATE] with [PERSON_NAME] at Grap…" at bounding box center [267, 229] width 453 height 1038
click at [64, 220] on label at bounding box center [66, 226] width 12 height 12
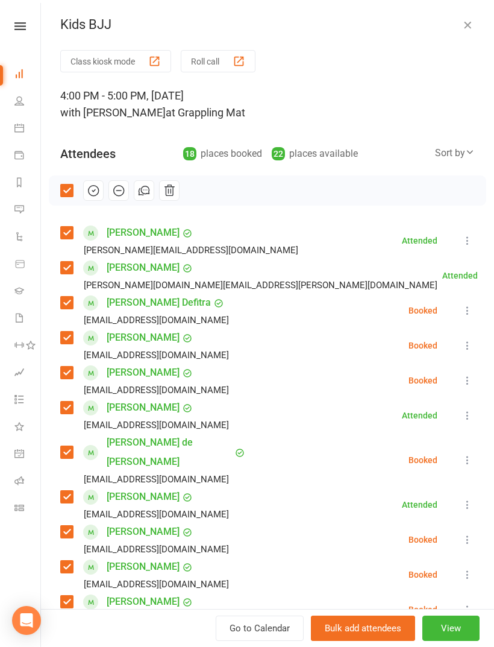
scroll to position [0, 0]
click at [94, 199] on button "button" at bounding box center [93, 190] width 20 height 20
